Goal: Find specific page/section

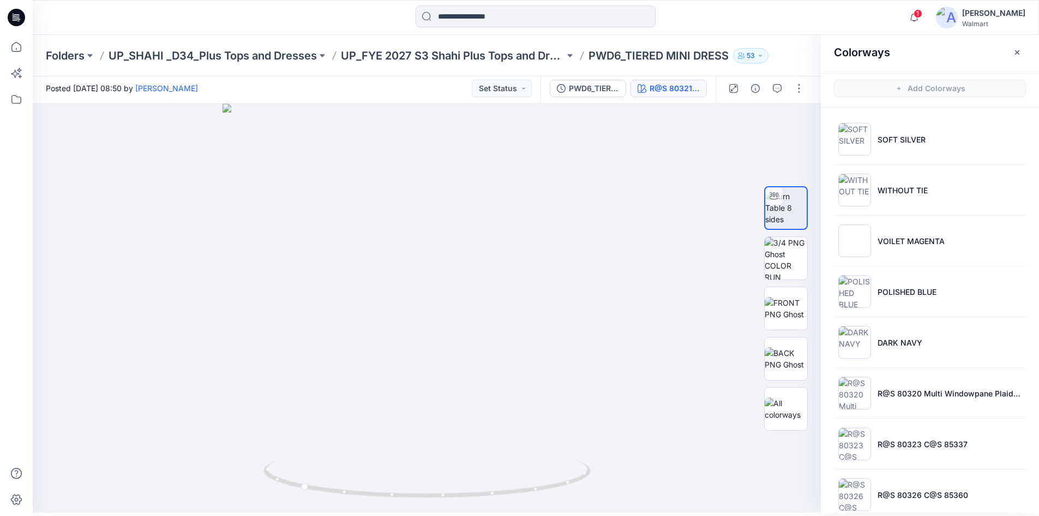
scroll to position [70, 0]
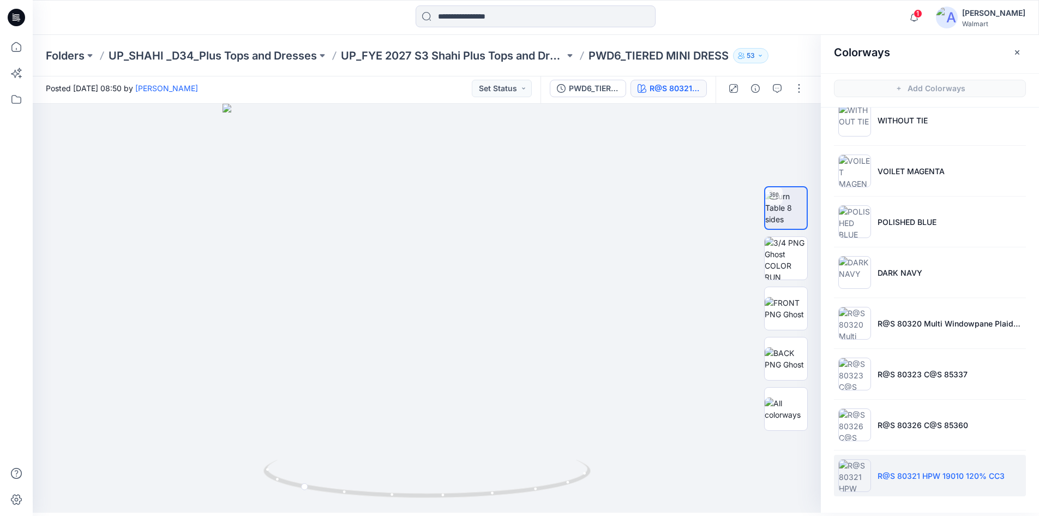
drag, startPoint x: 8, startPoint y: 11, endPoint x: 13, endPoint y: 17, distance: 7.3
click at [9, 14] on icon at bounding box center [16, 17] width 17 height 35
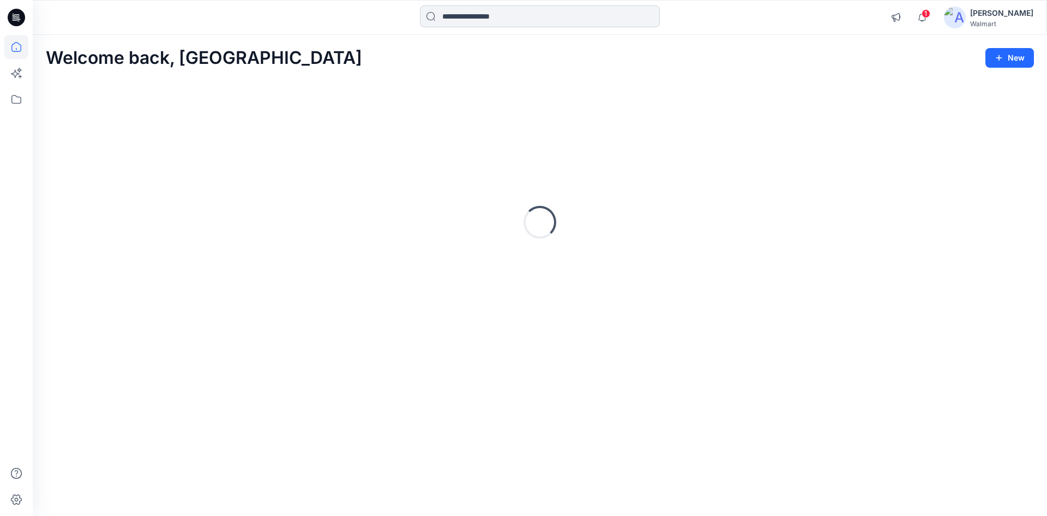
click at [453, 20] on input at bounding box center [540, 16] width 240 height 22
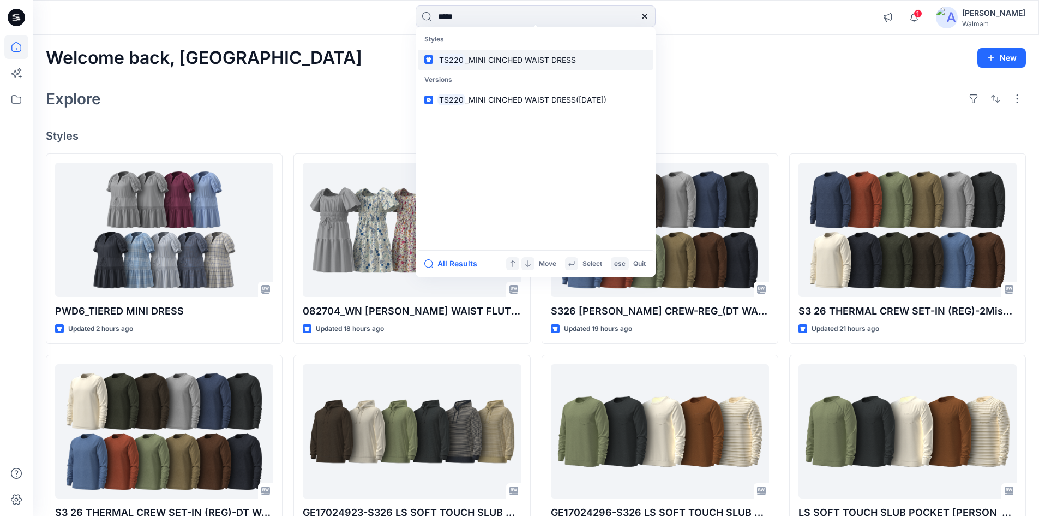
type input "*****"
click at [462, 56] on mark "TS220" at bounding box center [452, 59] width 28 height 13
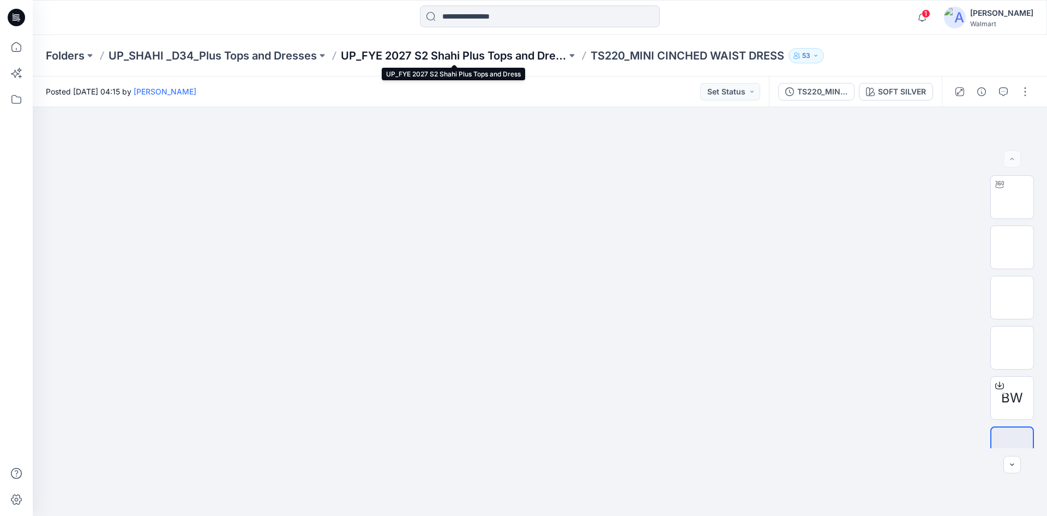
click at [484, 59] on p "UP_FYE 2027 S2 Shahi Plus Tops and Dress" at bounding box center [454, 55] width 226 height 15
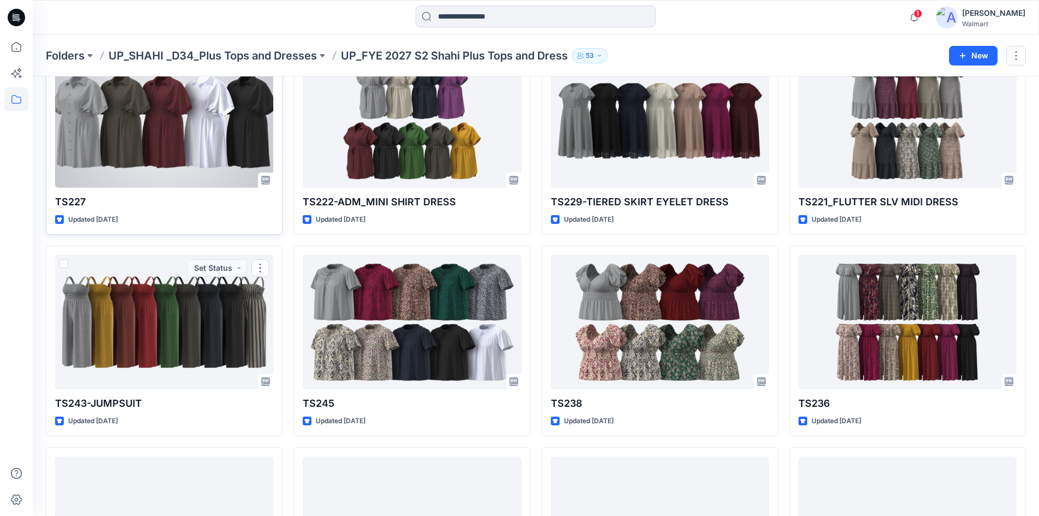
scroll to position [495, 0]
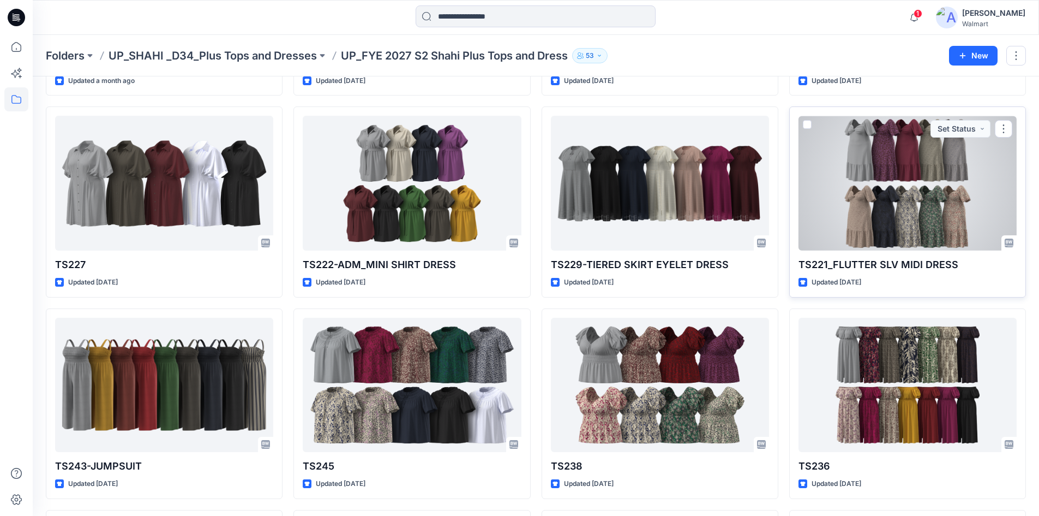
click at [858, 182] on div at bounding box center [908, 183] width 218 height 135
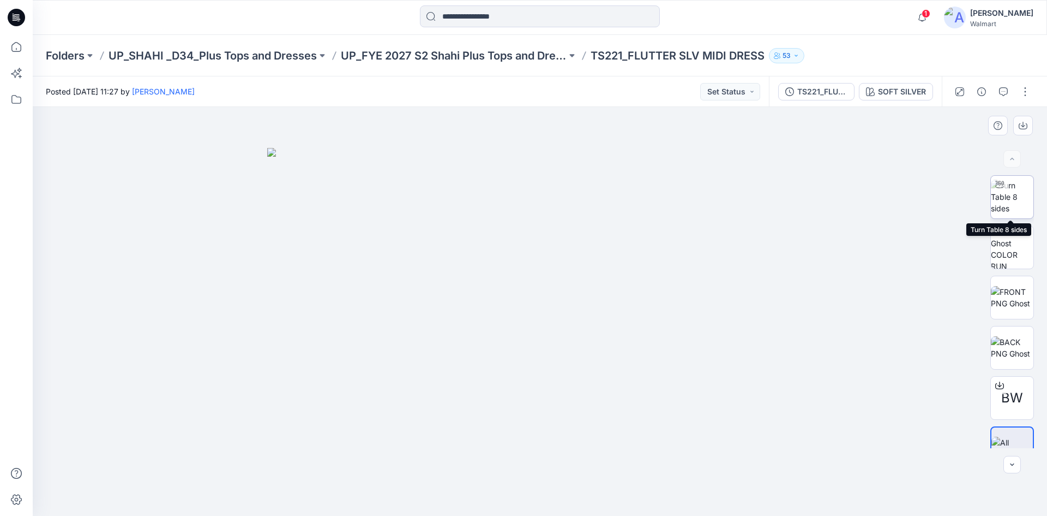
click at [1016, 200] on img at bounding box center [1012, 196] width 43 height 34
